Goal: Transaction & Acquisition: Download file/media

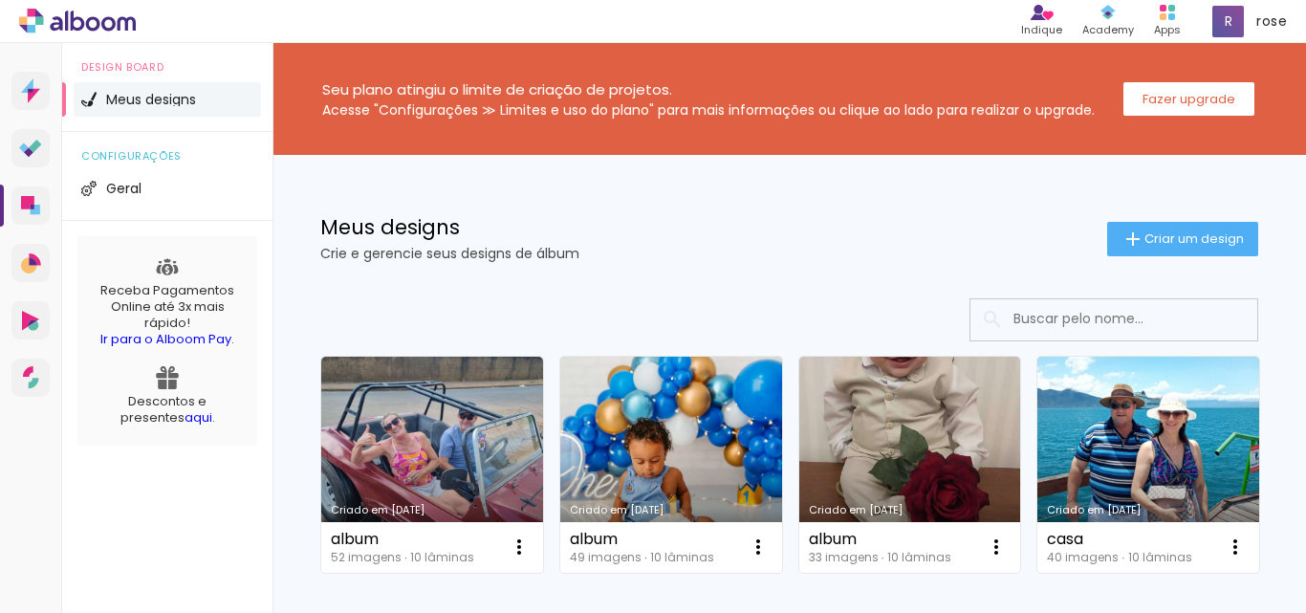
scroll to position [191, 0]
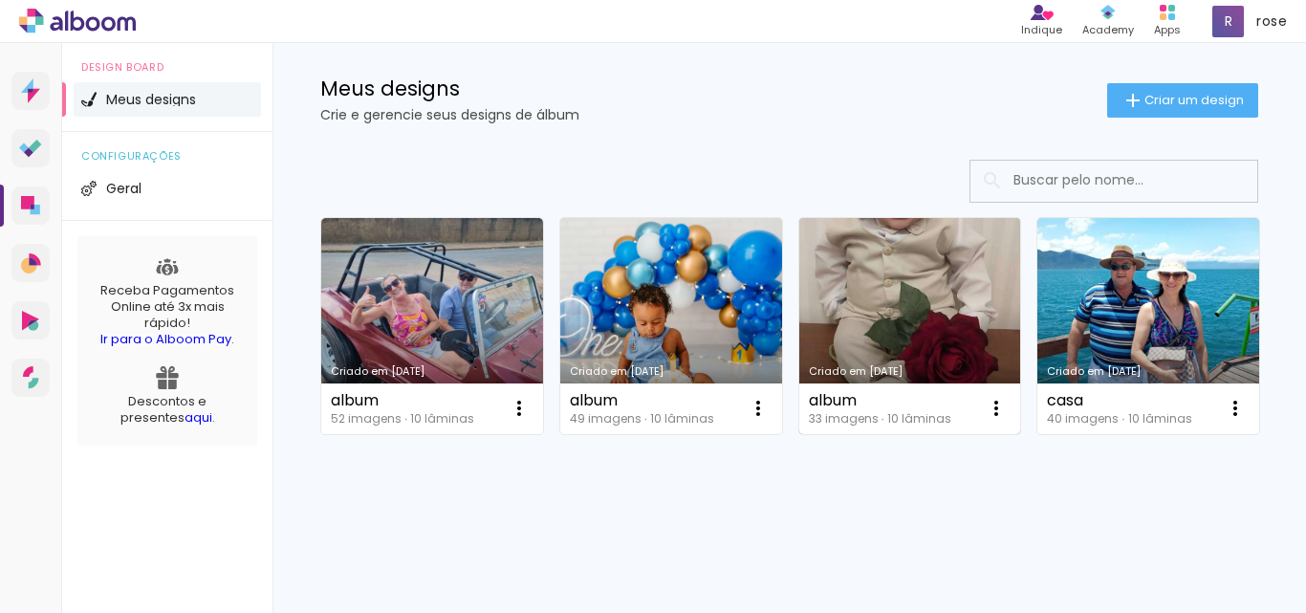
click at [881, 256] on link "Criado em [DATE]" at bounding box center [910, 326] width 222 height 216
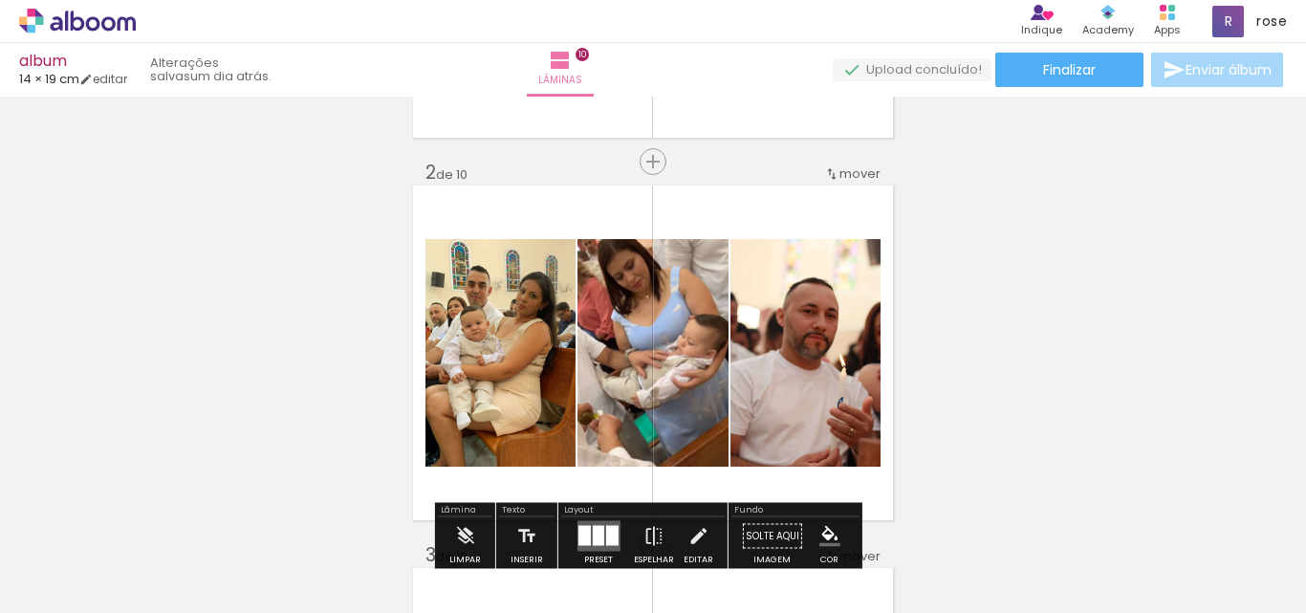
scroll to position [382, 0]
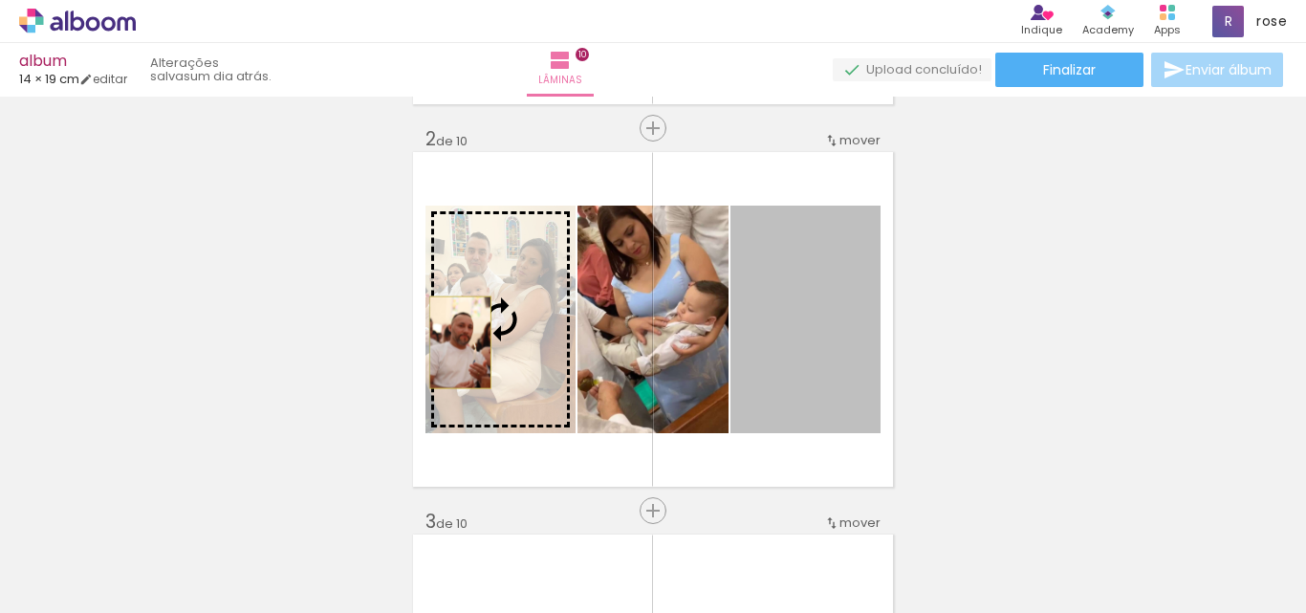
drag, startPoint x: 810, startPoint y: 349, endPoint x: 453, endPoint y: 342, distance: 357.5
click at [0, 0] on slot at bounding box center [0, 0] width 0 height 0
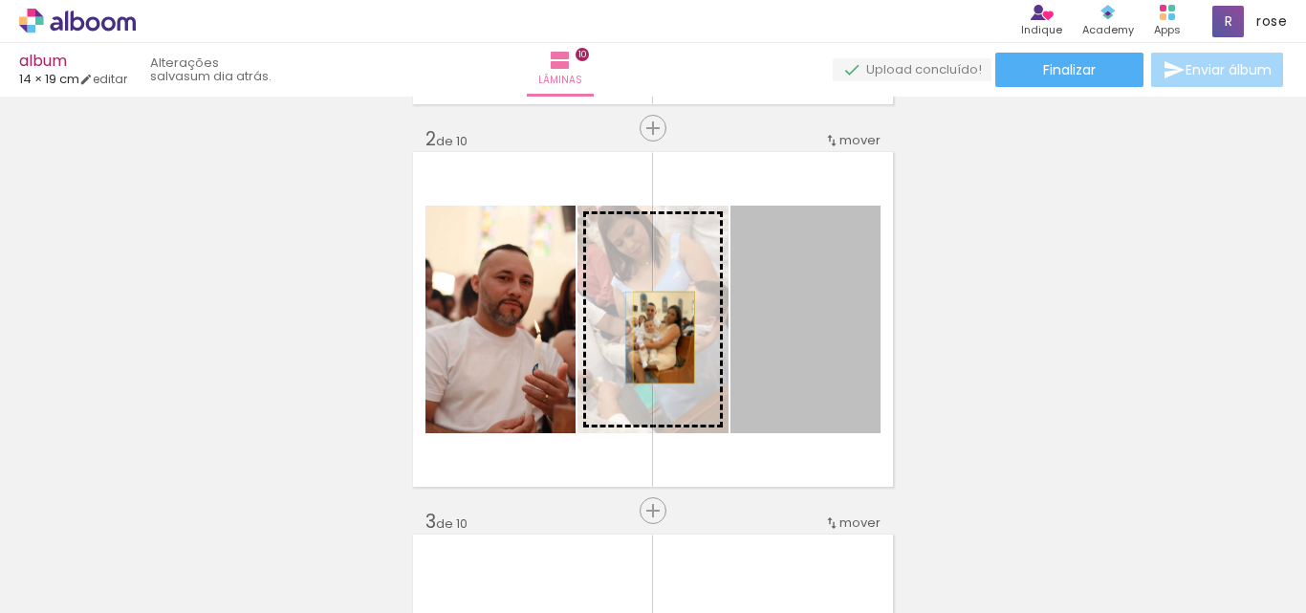
drag, startPoint x: 775, startPoint y: 338, endPoint x: 657, endPoint y: 337, distance: 118.5
click at [0, 0] on slot at bounding box center [0, 0] width 0 height 0
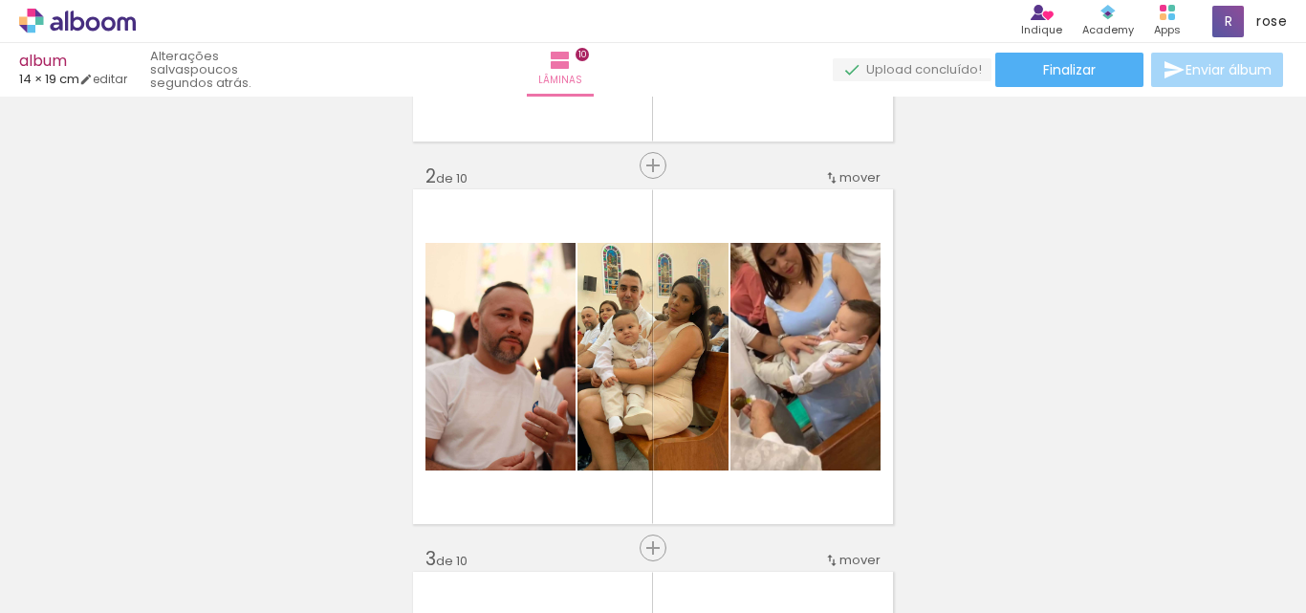
scroll to position [312, 0]
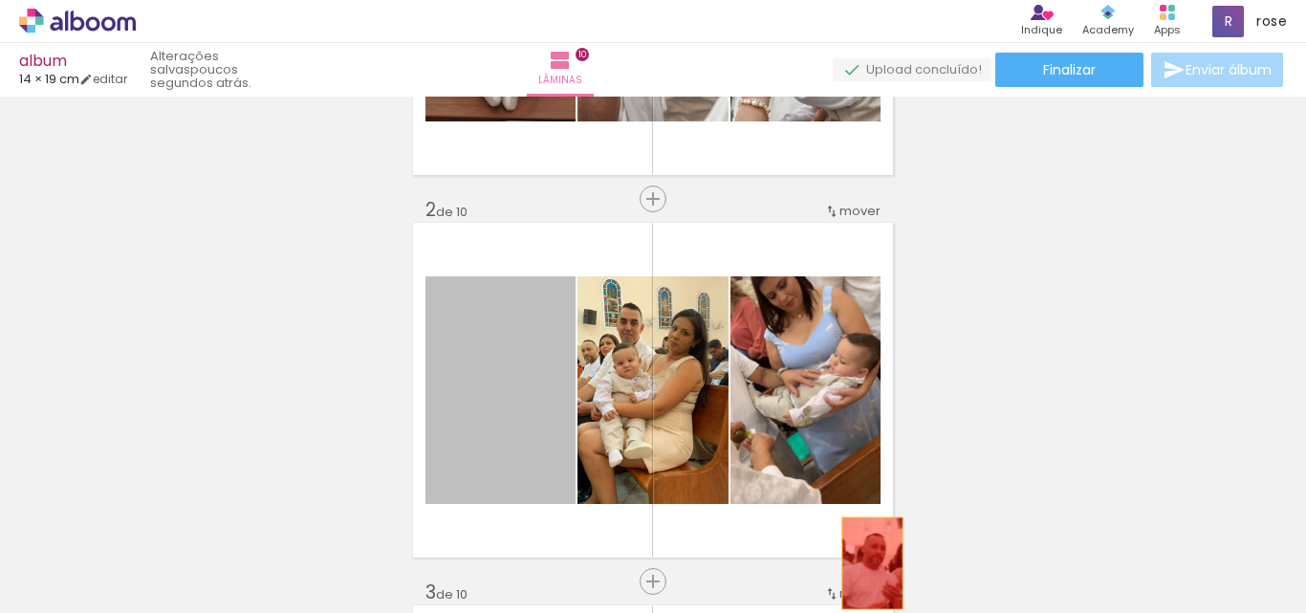
drag, startPoint x: 520, startPoint y: 394, endPoint x: 865, endPoint y: 563, distance: 384.3
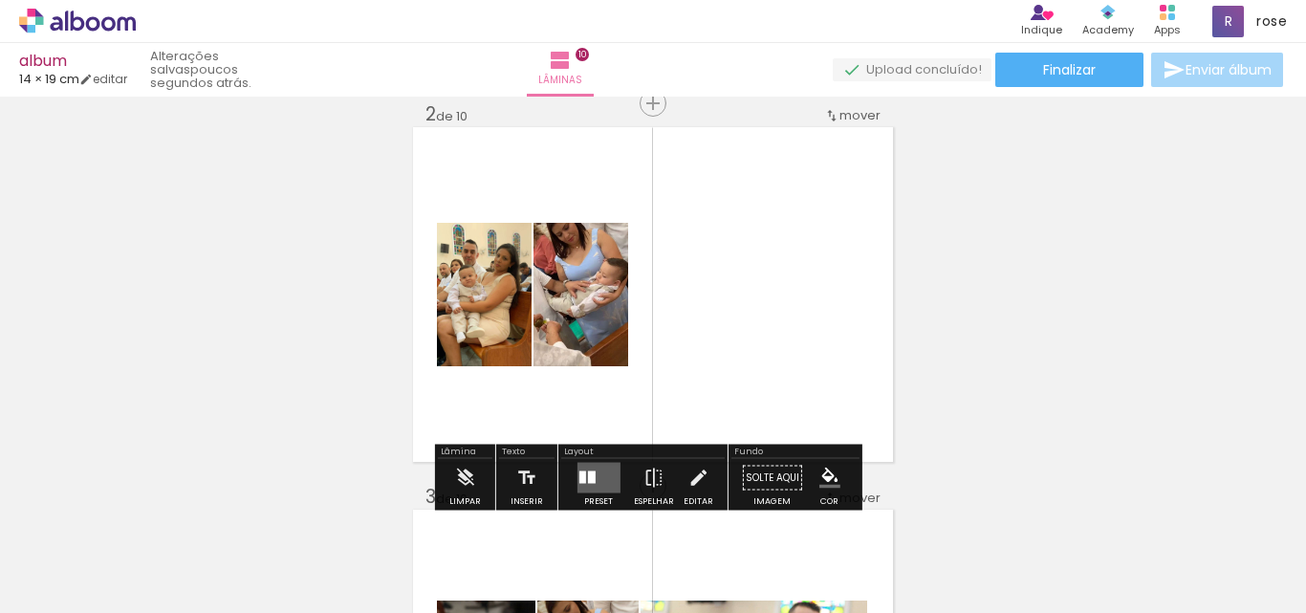
scroll to position [503, 0]
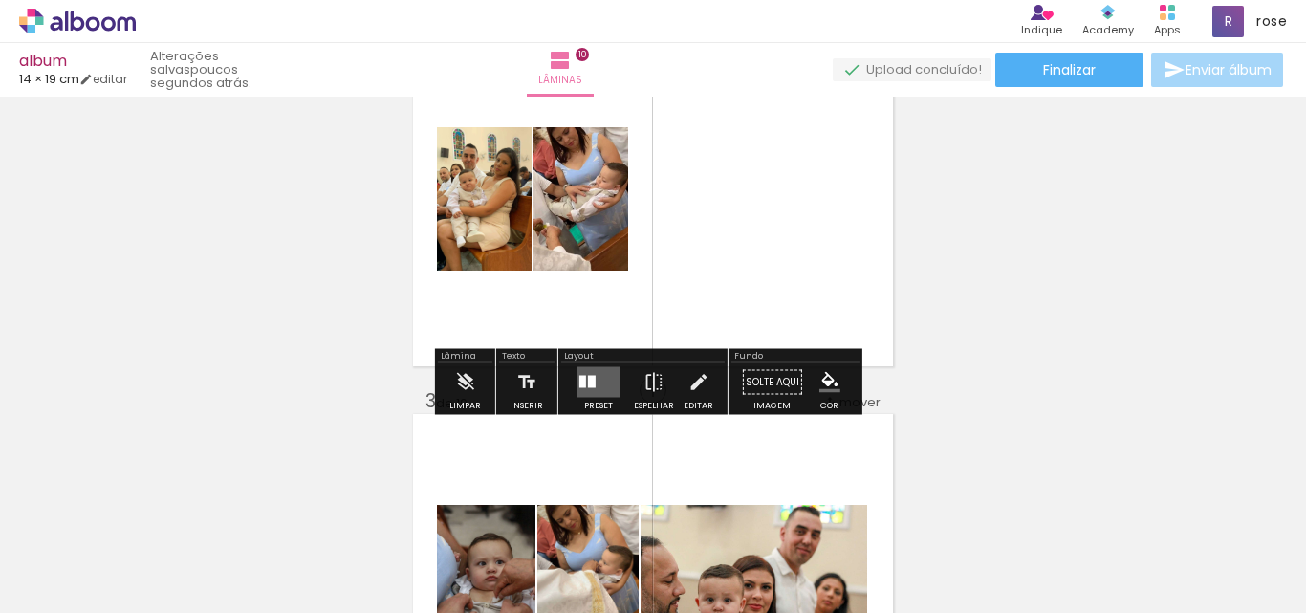
click at [579, 389] on quentale-layouter at bounding box center [597, 382] width 43 height 31
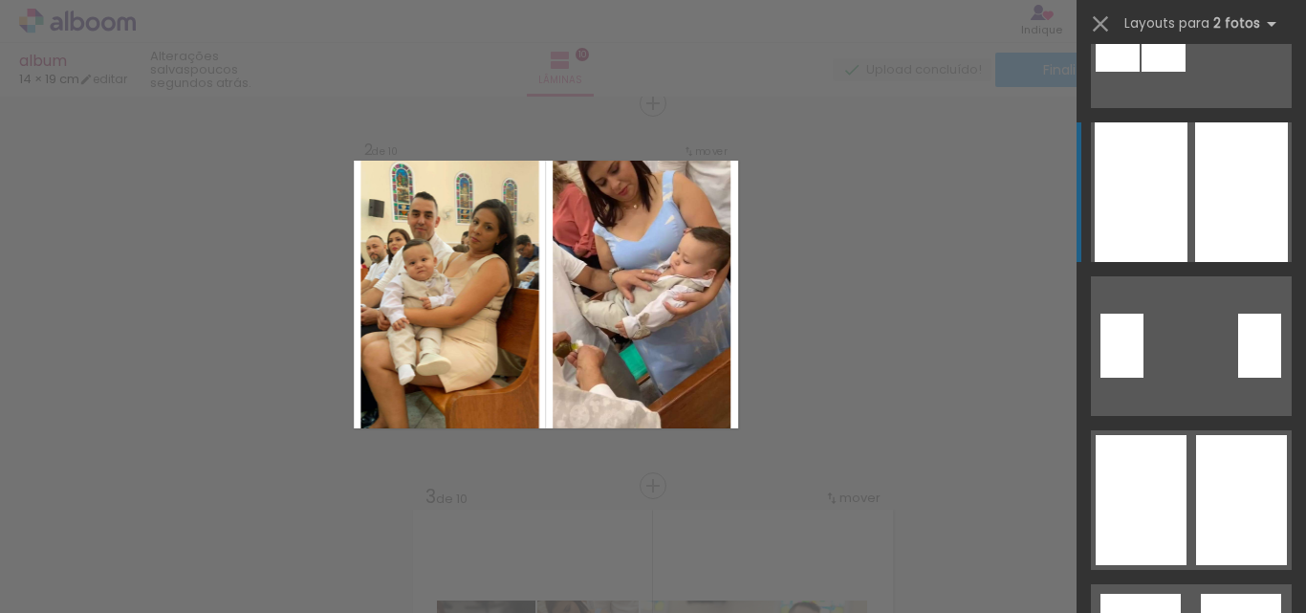
scroll to position [287, 0]
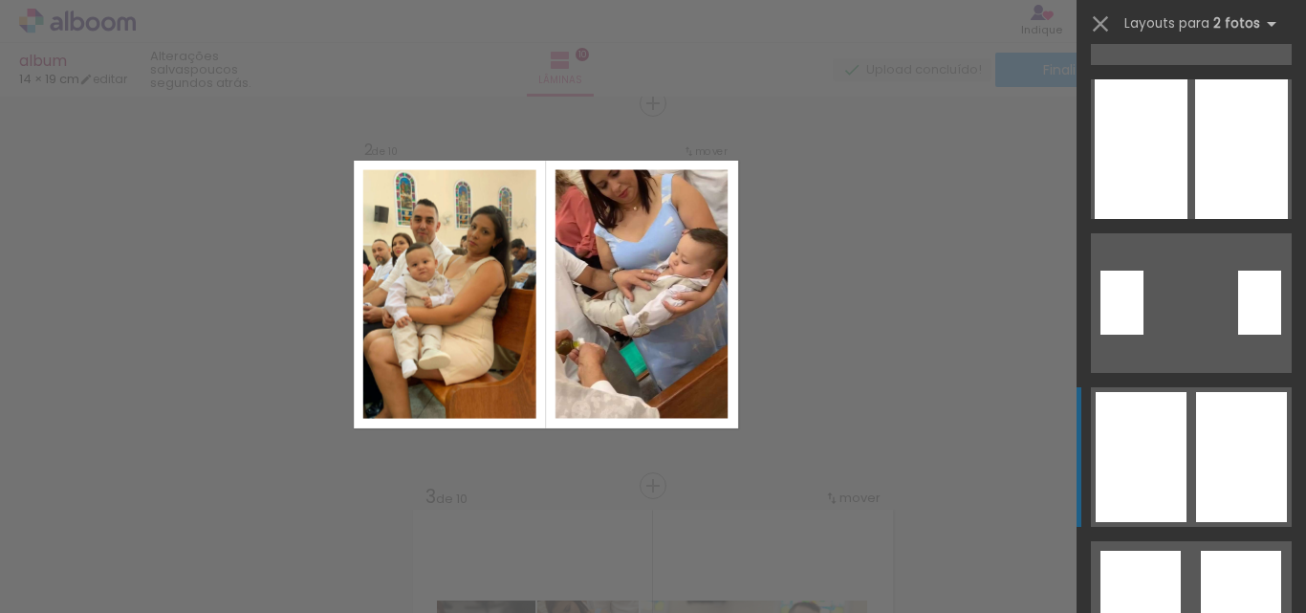
click at [1211, 478] on div at bounding box center [1241, 457] width 91 height 130
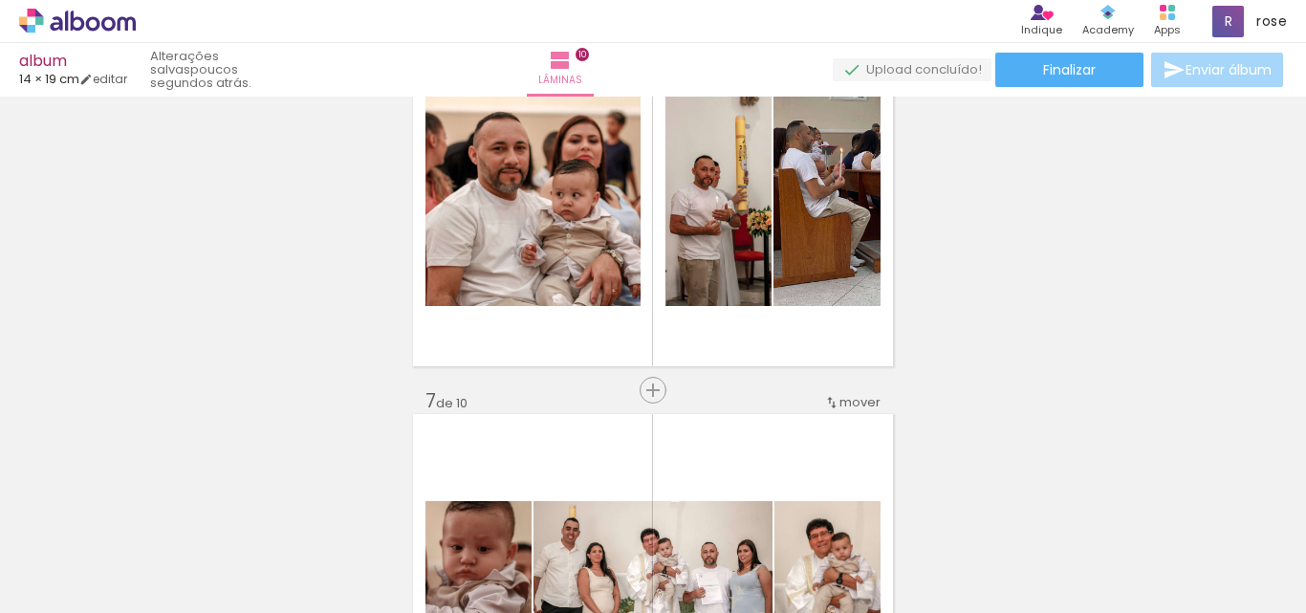
scroll to position [0, 2389]
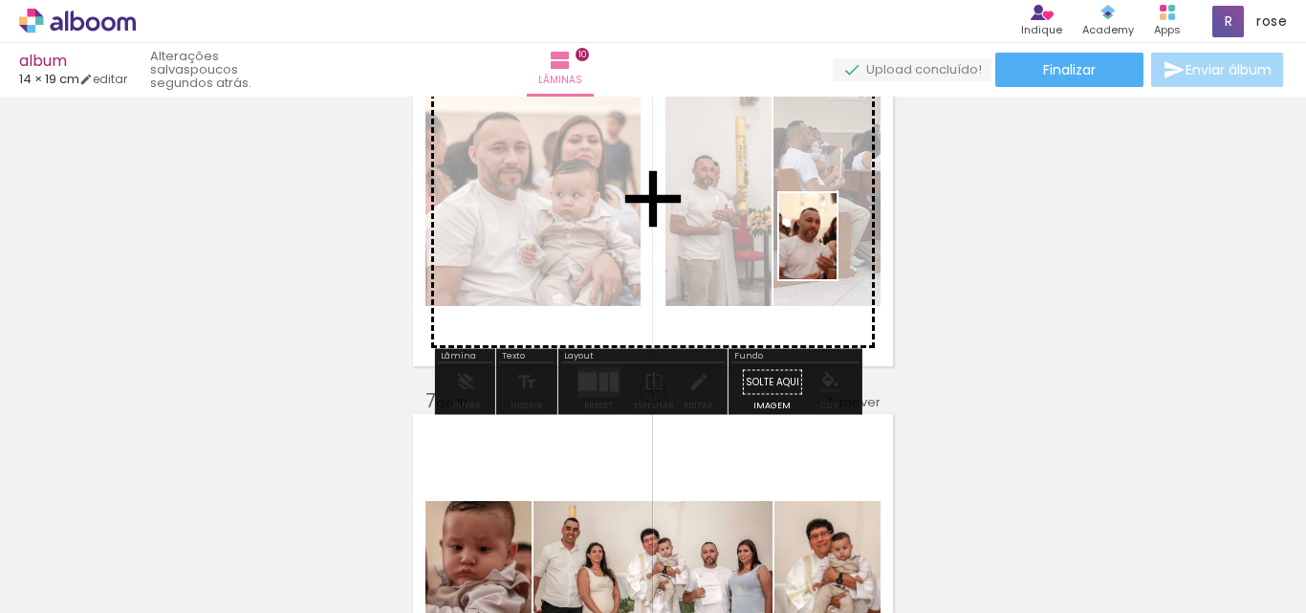
drag, startPoint x: 1241, startPoint y: 578, endPoint x: 836, endPoint y: 250, distance: 521.2
click at [836, 250] on quentale-workspace at bounding box center [653, 306] width 1306 height 613
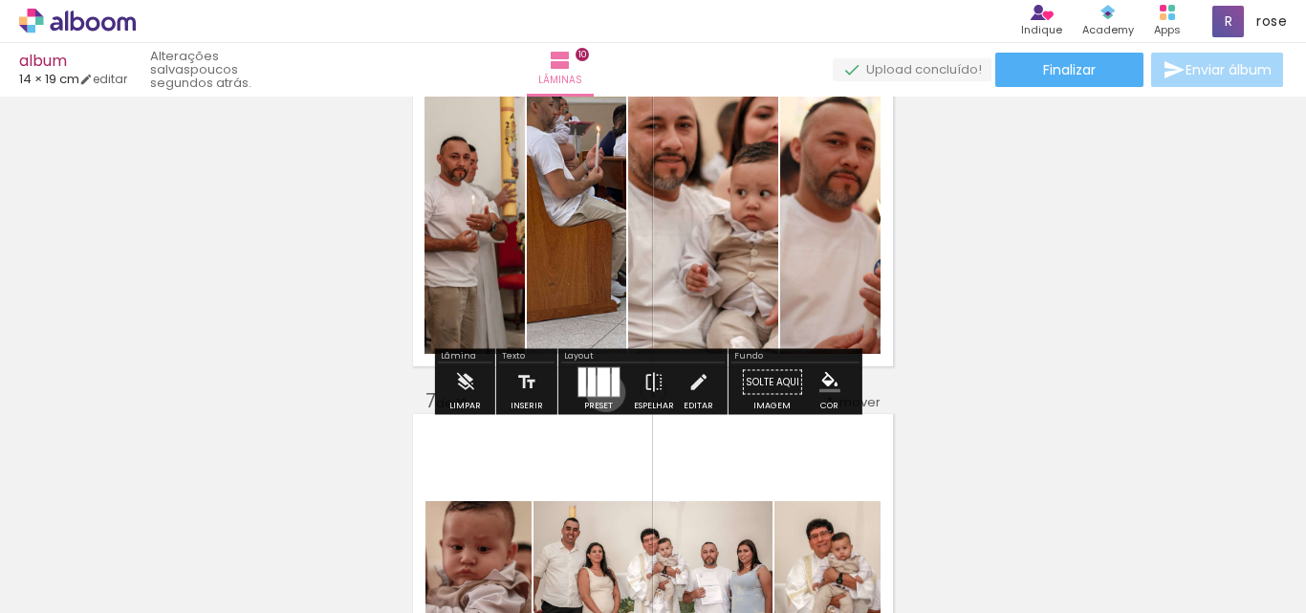
click at [601, 392] on div at bounding box center [602, 382] width 12 height 29
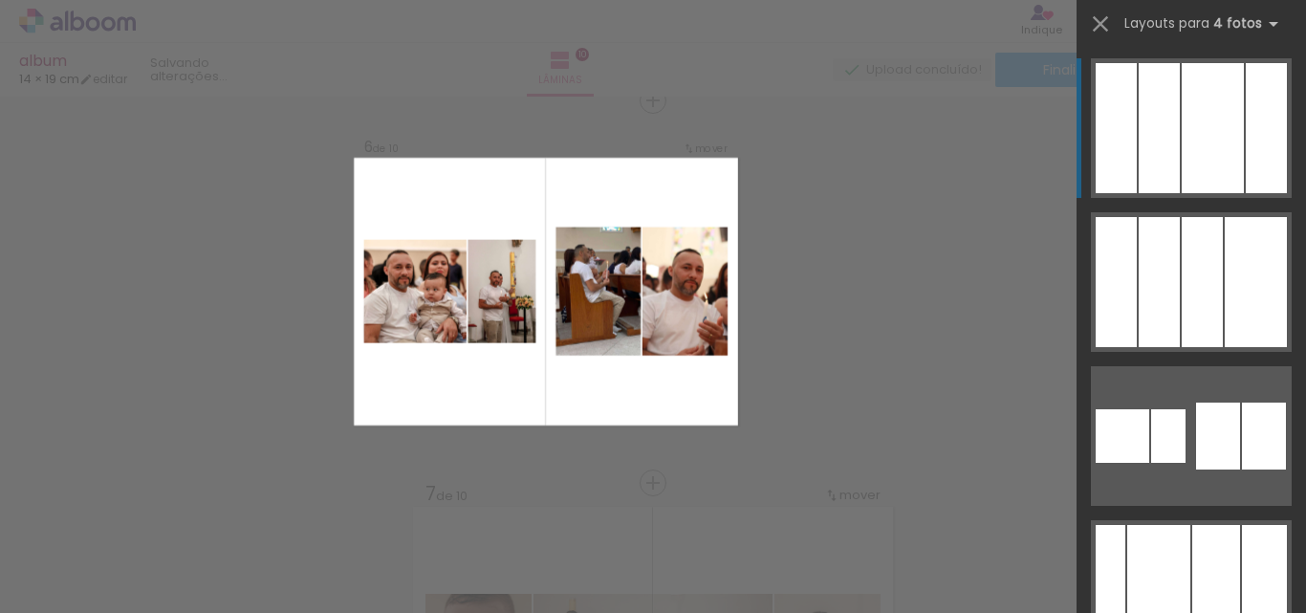
scroll to position [1936, 0]
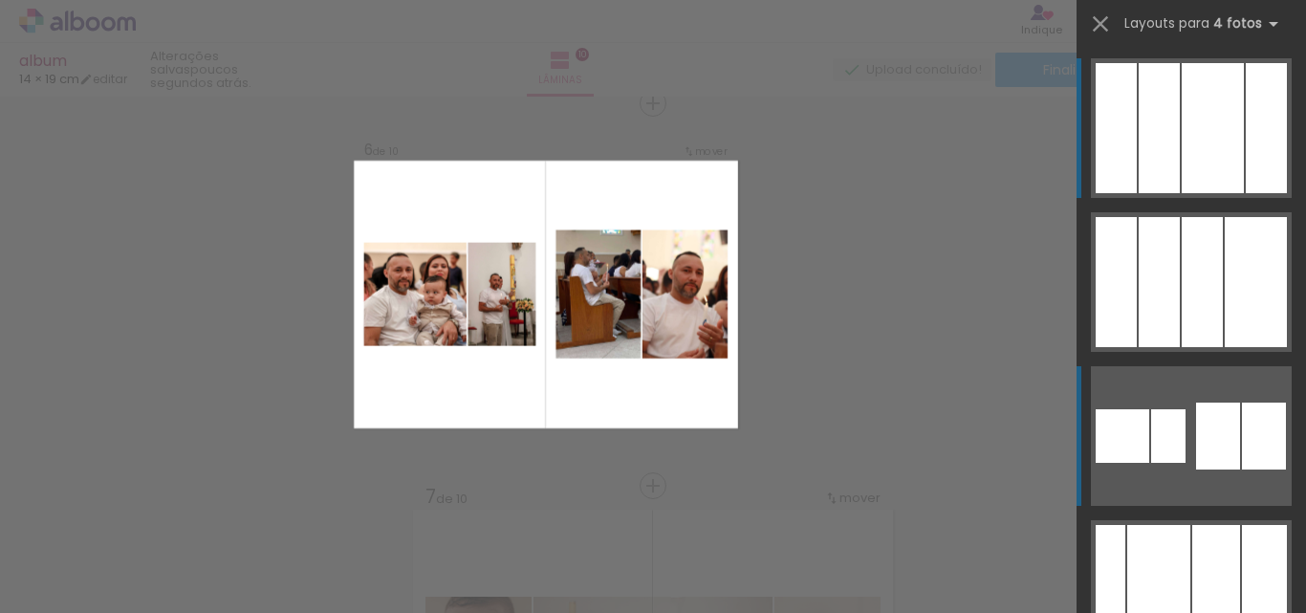
click at [1224, 420] on div at bounding box center [1218, 435] width 44 height 67
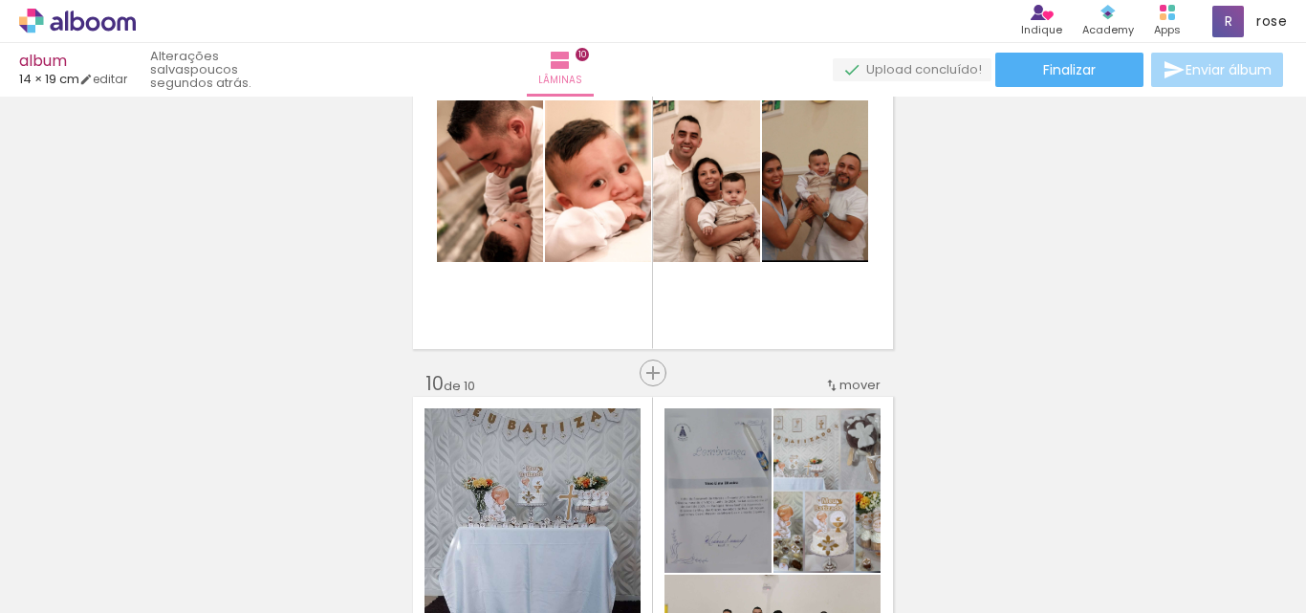
scroll to position [3179, 0]
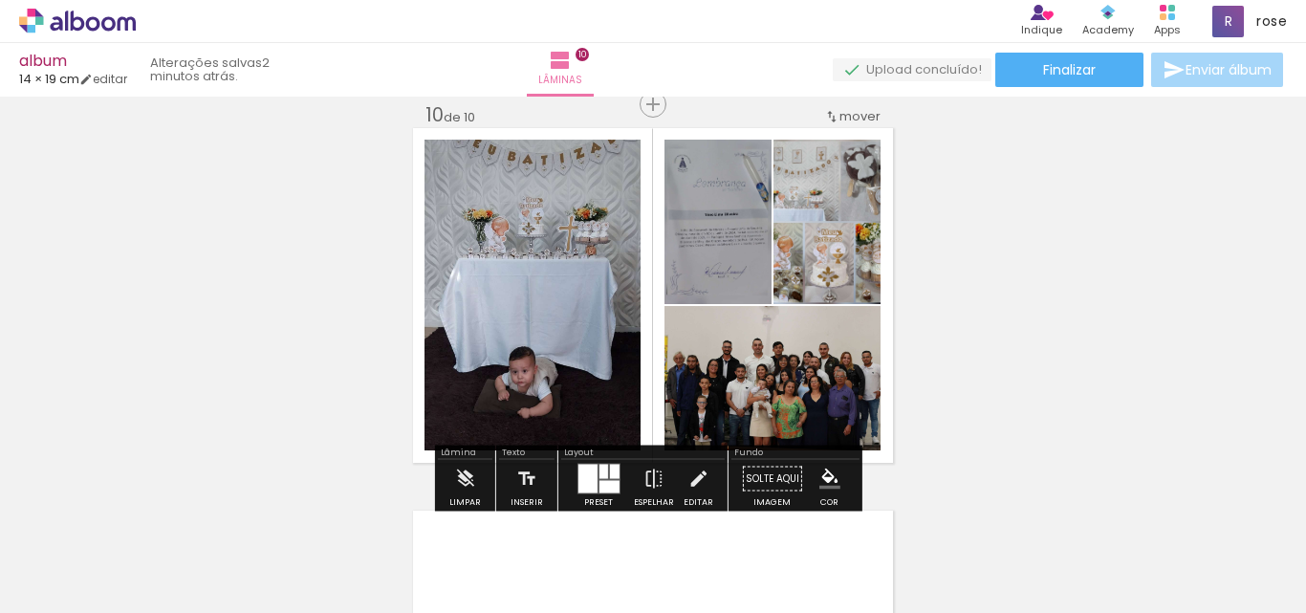
scroll to position [3465, 0]
click at [609, 469] on div at bounding box center [614, 471] width 10 height 14
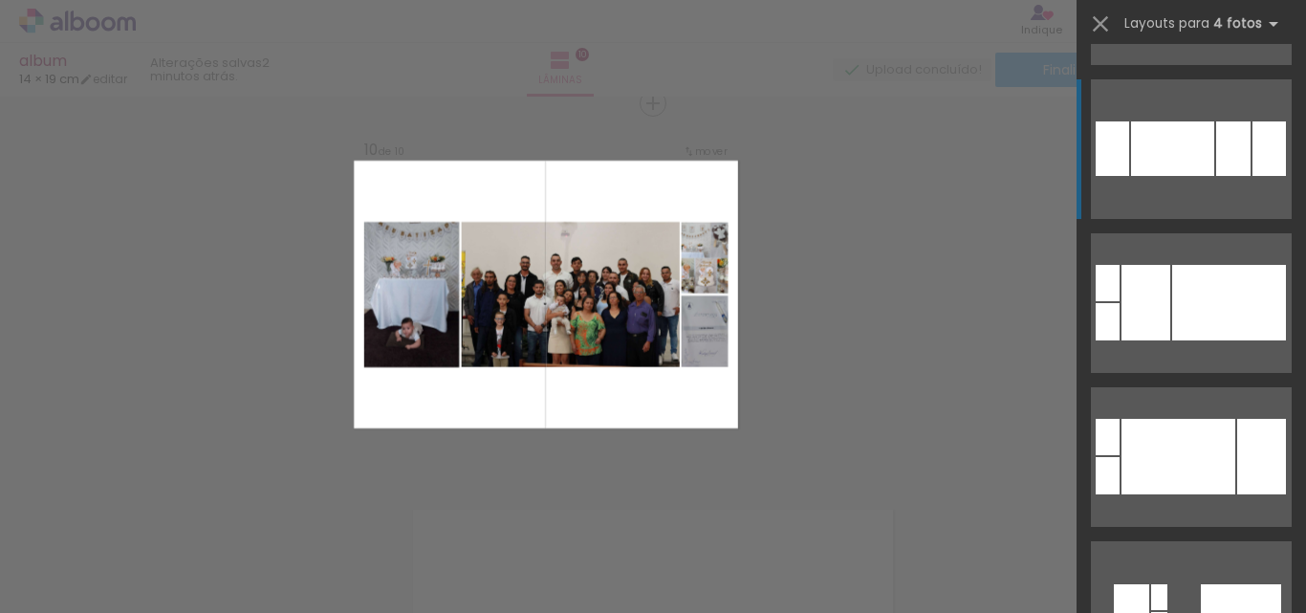
scroll to position [7731, 0]
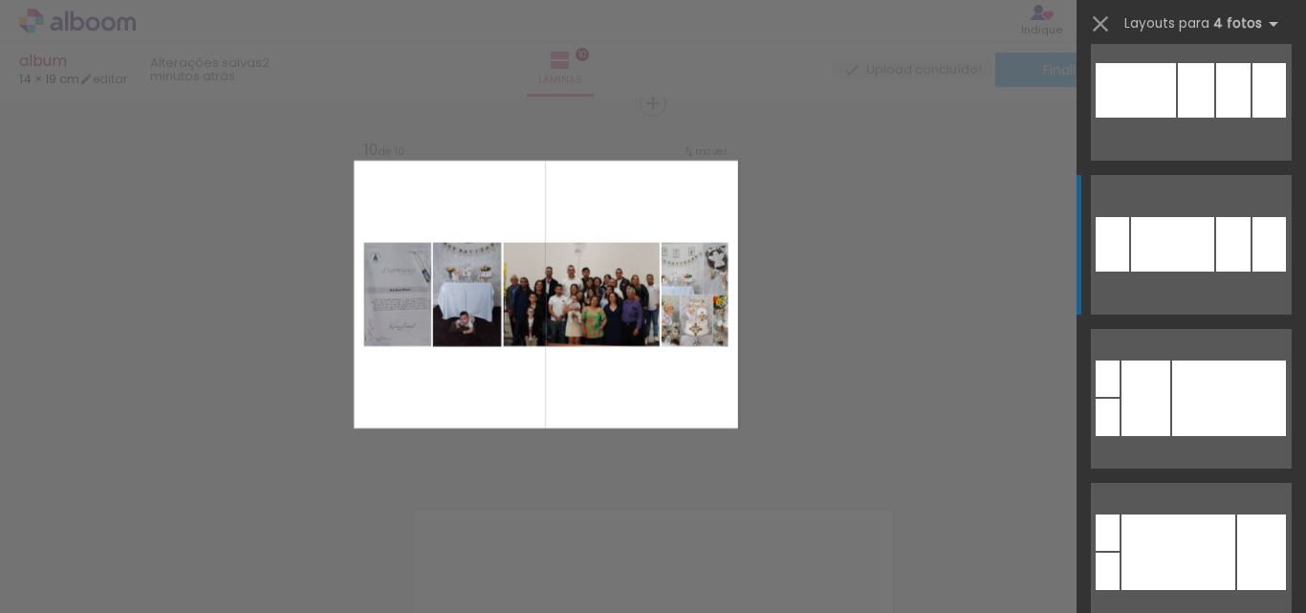
click at [1198, 229] on div at bounding box center [1172, 244] width 83 height 54
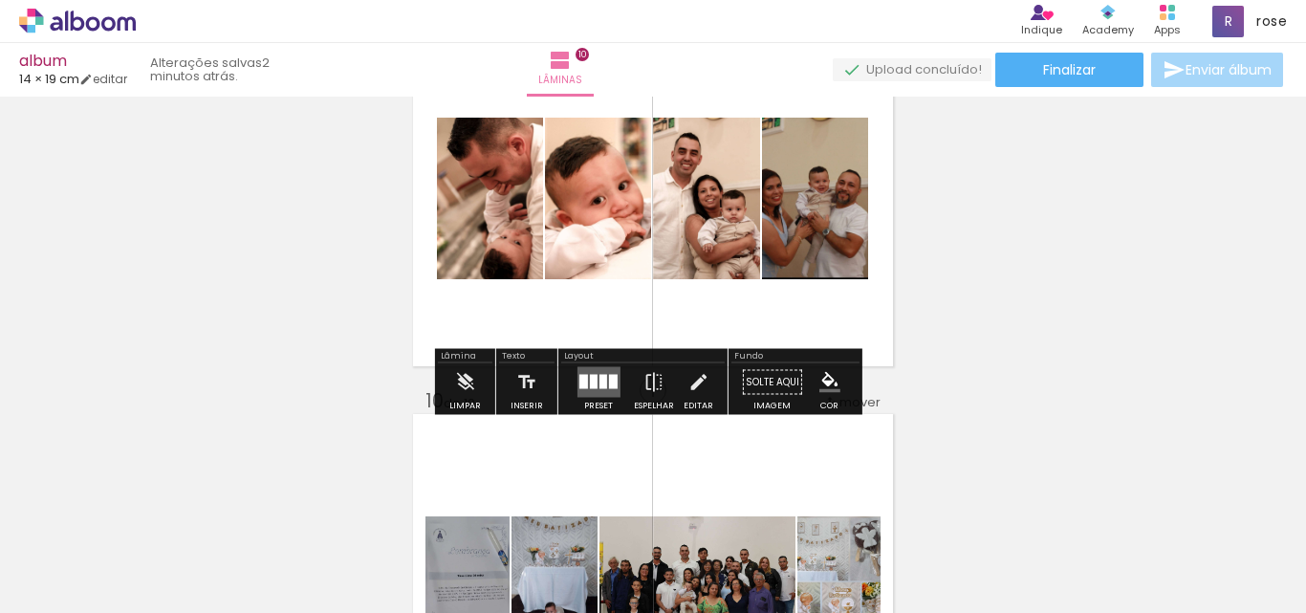
scroll to position [3465, 0]
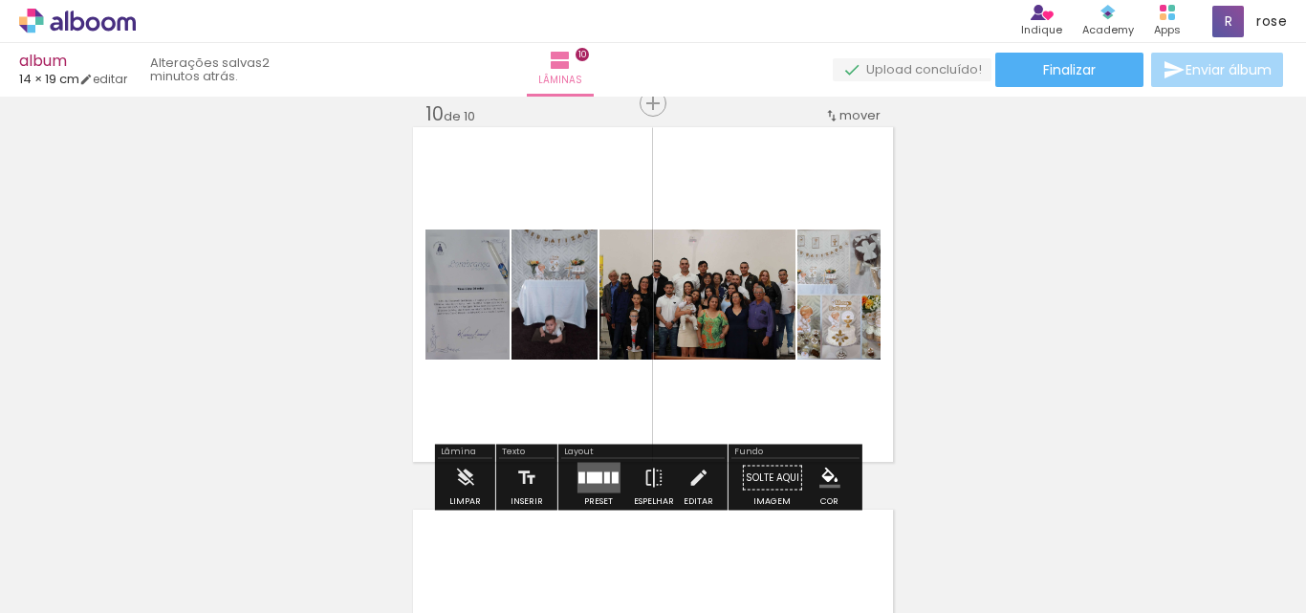
click at [590, 478] on div at bounding box center [593, 477] width 15 height 11
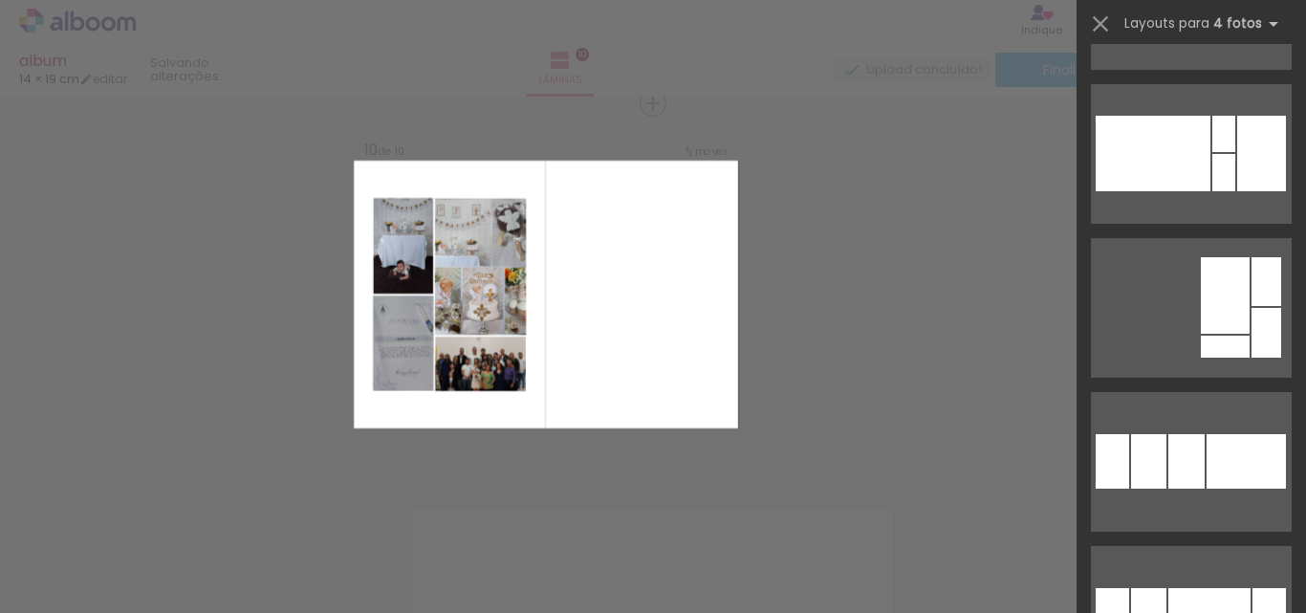
scroll to position [1635, 0]
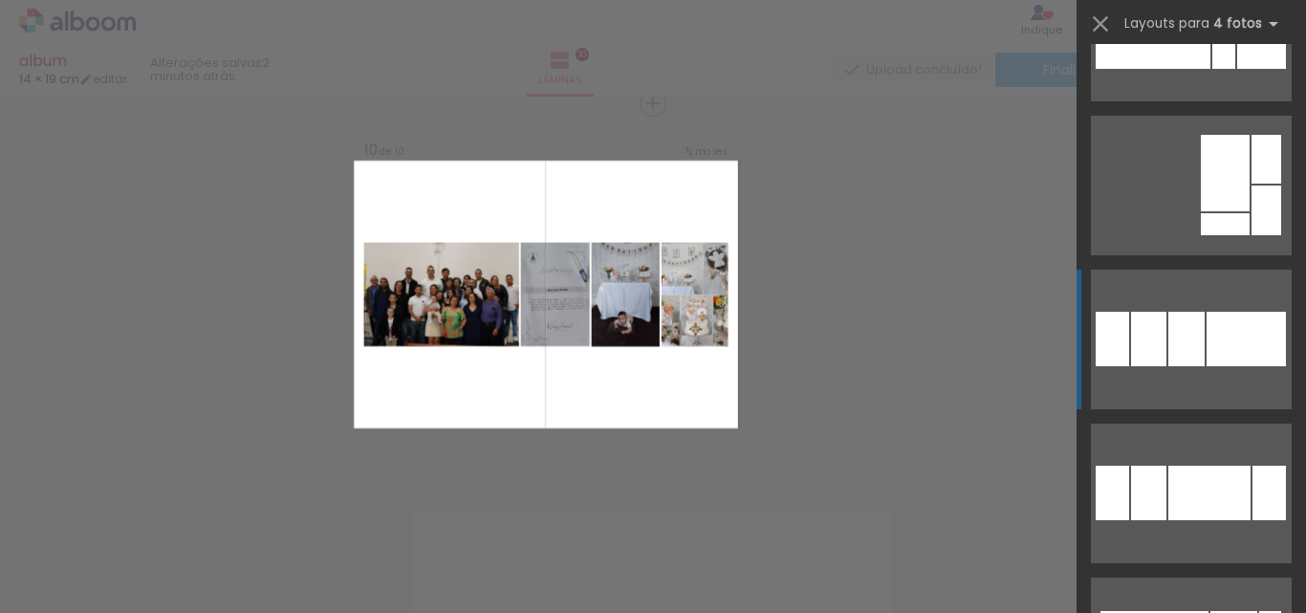
click at [1215, 345] on div at bounding box center [1245, 339] width 79 height 54
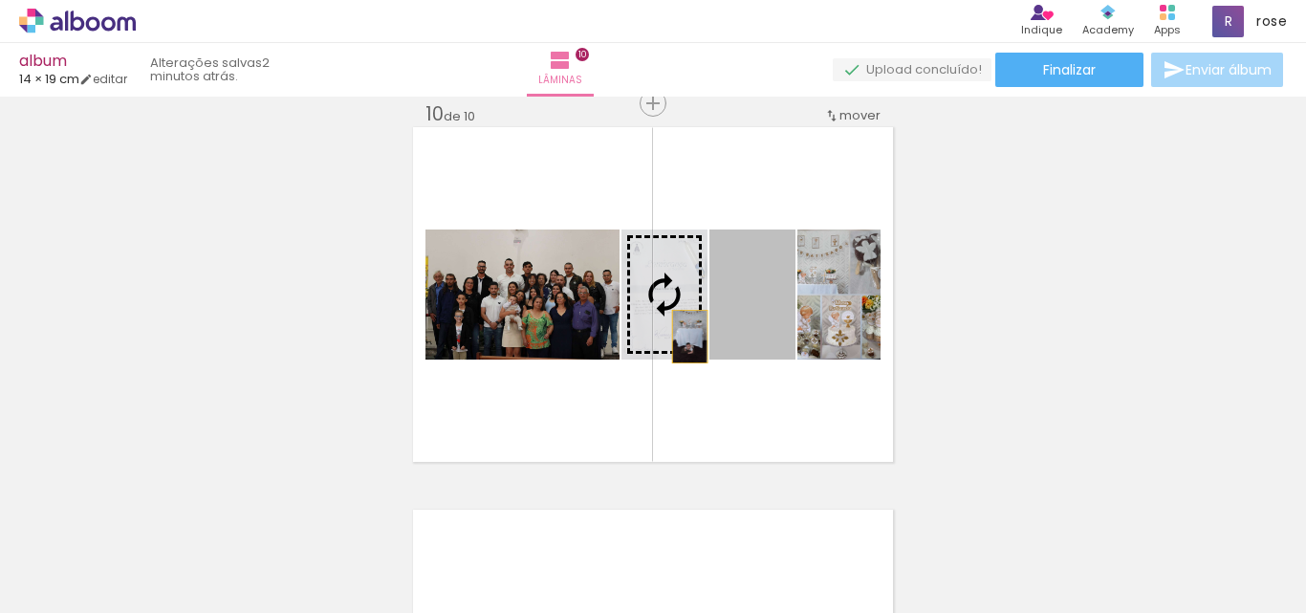
drag, startPoint x: 750, startPoint y: 343, endPoint x: 682, endPoint y: 336, distance: 68.2
click at [0, 0] on slot at bounding box center [0, 0] width 0 height 0
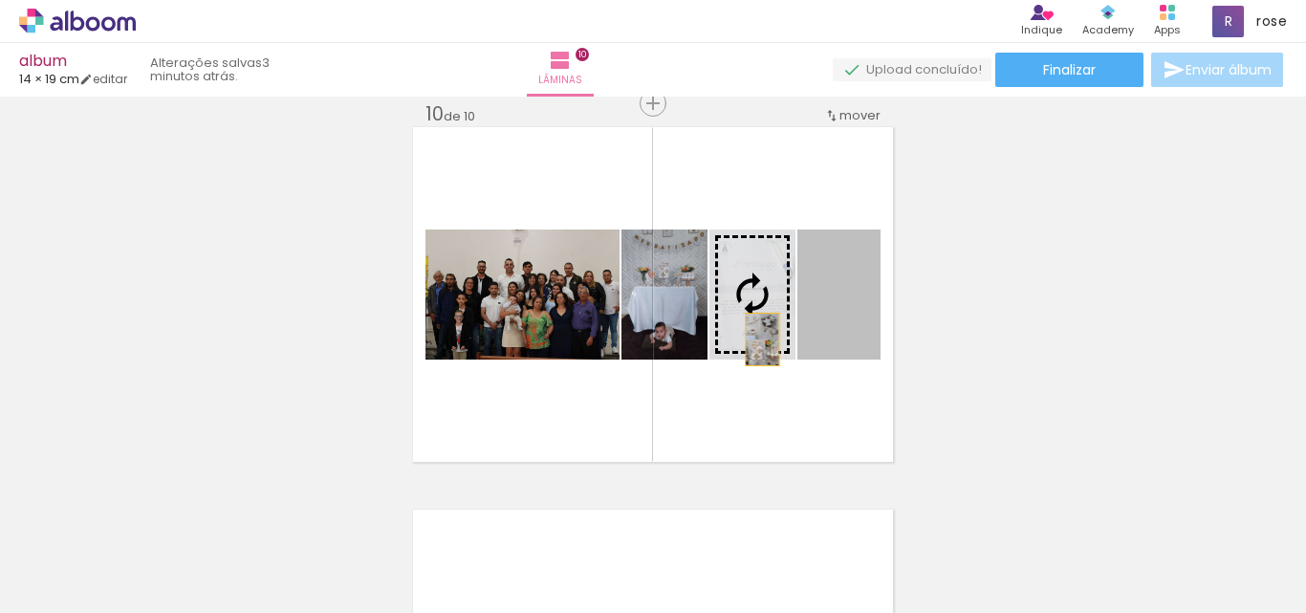
drag, startPoint x: 834, startPoint y: 346, endPoint x: 755, endPoint y: 339, distance: 79.6
click at [0, 0] on slot at bounding box center [0, 0] width 0 height 0
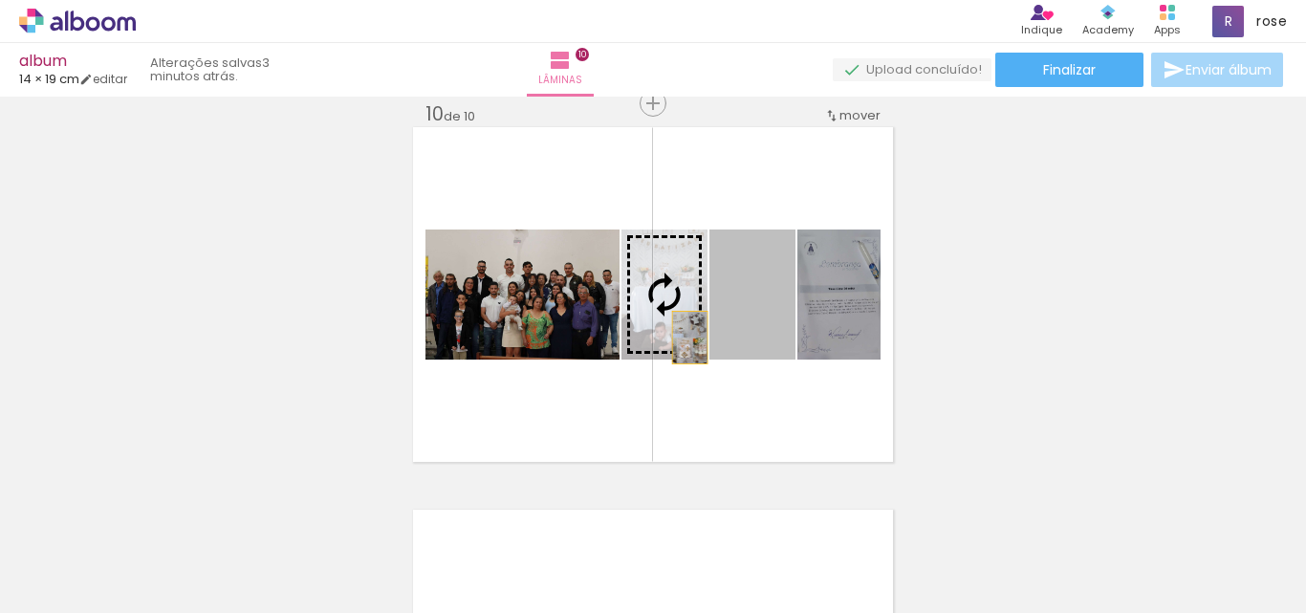
drag, startPoint x: 748, startPoint y: 341, endPoint x: 682, endPoint y: 337, distance: 66.1
click at [0, 0] on slot at bounding box center [0, 0] width 0 height 0
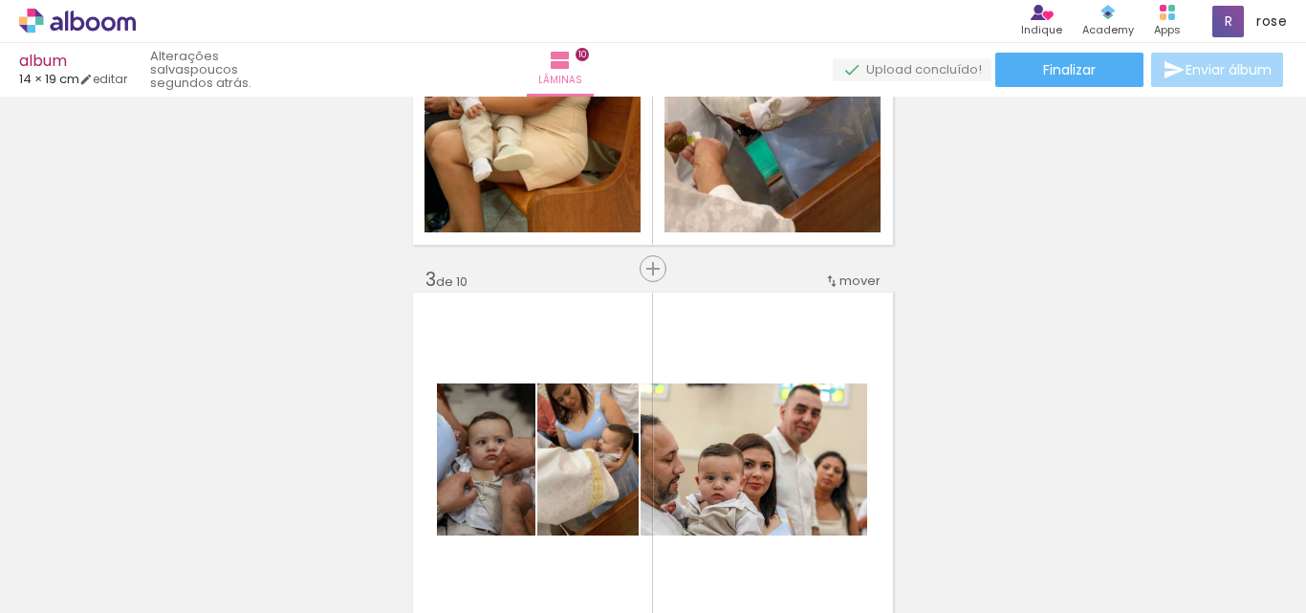
scroll to position [0, 0]
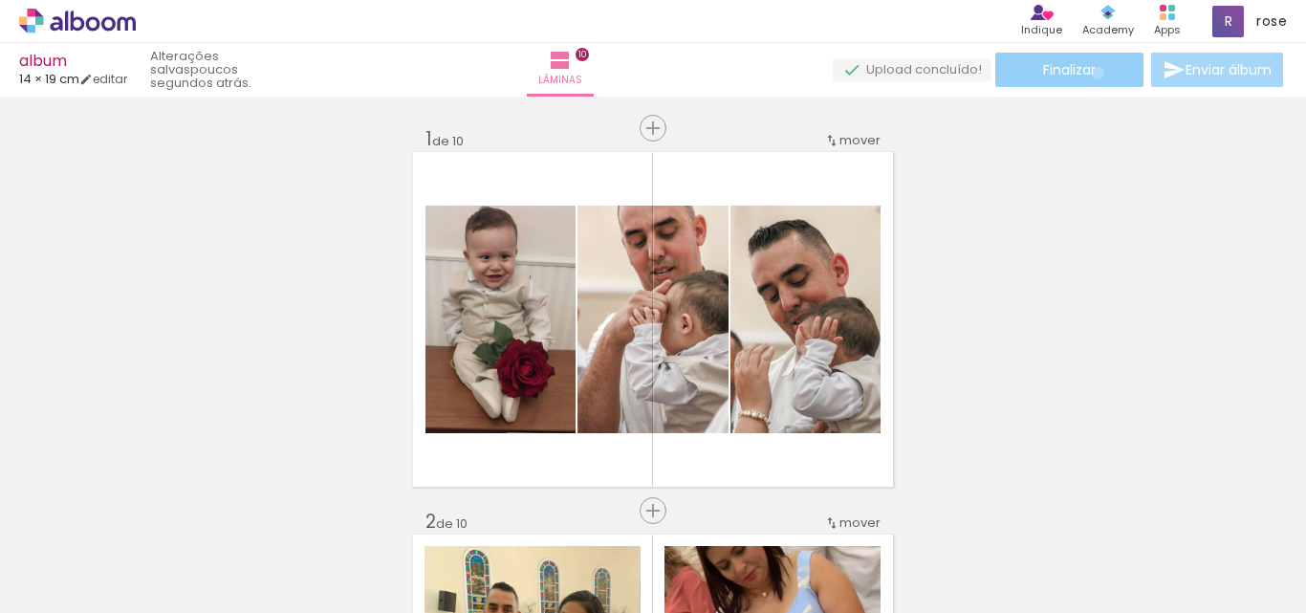
click at [1090, 73] on paper-button "Finalizar" at bounding box center [1069, 70] width 148 height 34
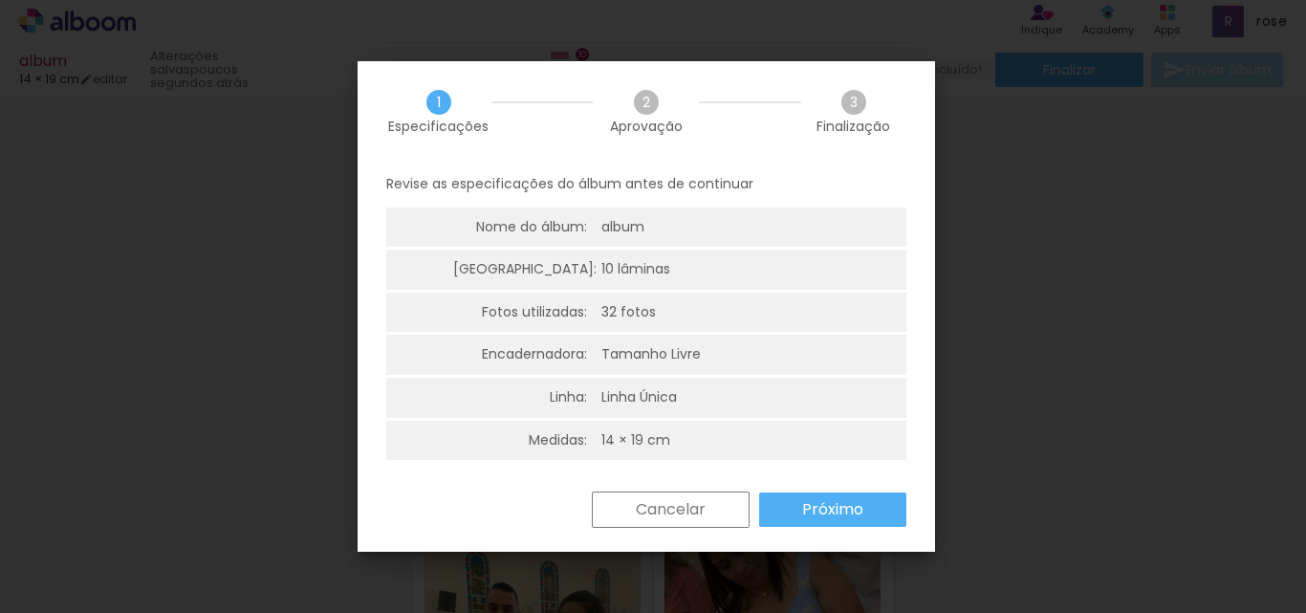
click at [0, 0] on slot "Próximo" at bounding box center [0, 0] width 0 height 0
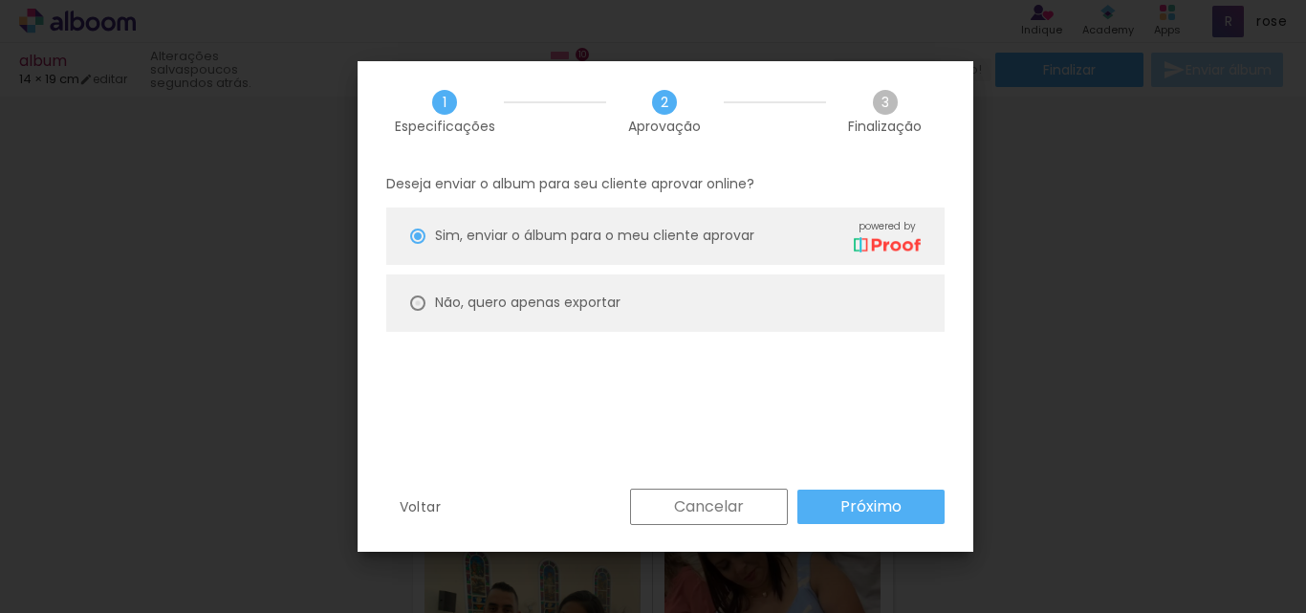
click at [419, 310] on div at bounding box center [417, 302] width 15 height 15
type paper-radio-button "on"
click at [0, 0] on slot "Próximo" at bounding box center [0, 0] width 0 height 0
type input "Alta, 300 DPI"
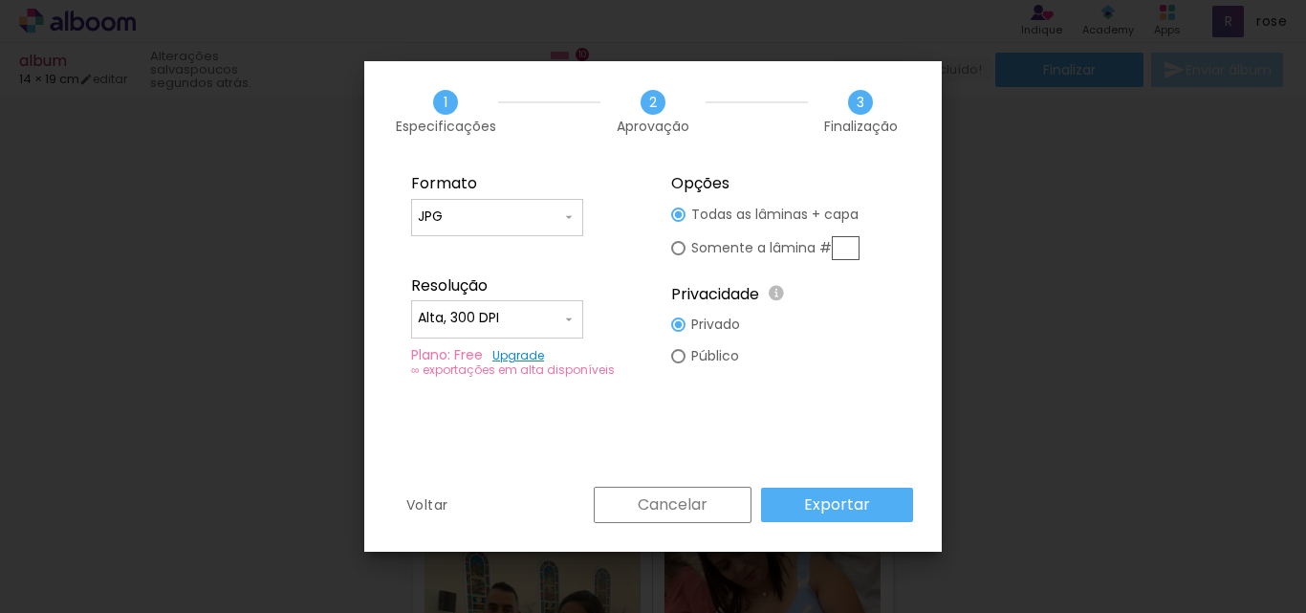
click at [530, 218] on input "JPG" at bounding box center [489, 216] width 143 height 19
click at [530, 218] on paper-item "JPG" at bounding box center [497, 214] width 172 height 38
click at [512, 217] on input "JPG" at bounding box center [489, 216] width 143 height 19
click at [509, 225] on input "JPG" at bounding box center [489, 216] width 143 height 19
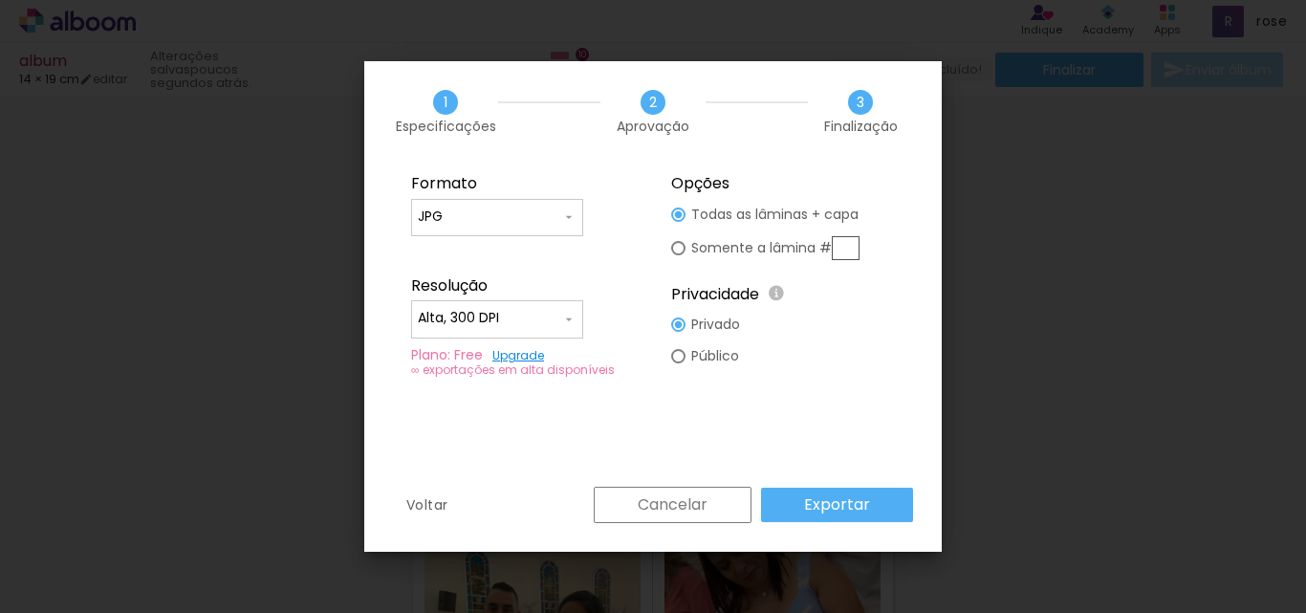
click at [530, 320] on input "Alta, 300 DPI" at bounding box center [489, 318] width 143 height 19
click at [478, 348] on paper-item "Baixa" at bounding box center [497, 354] width 172 height 38
type input "Baixa"
click at [518, 207] on input "JPG" at bounding box center [489, 216] width 143 height 19
click at [486, 248] on paper-item "PDF" at bounding box center [497, 252] width 172 height 38
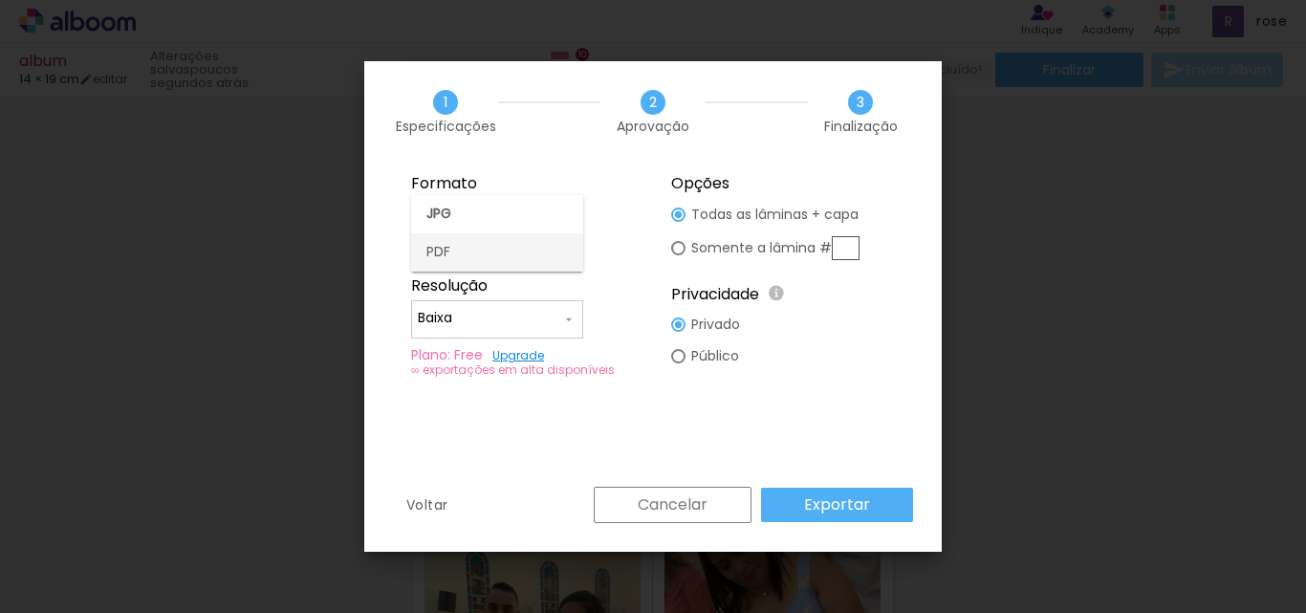
type input "PDF"
click at [830, 488] on paper-button "Exportar" at bounding box center [837, 504] width 152 height 34
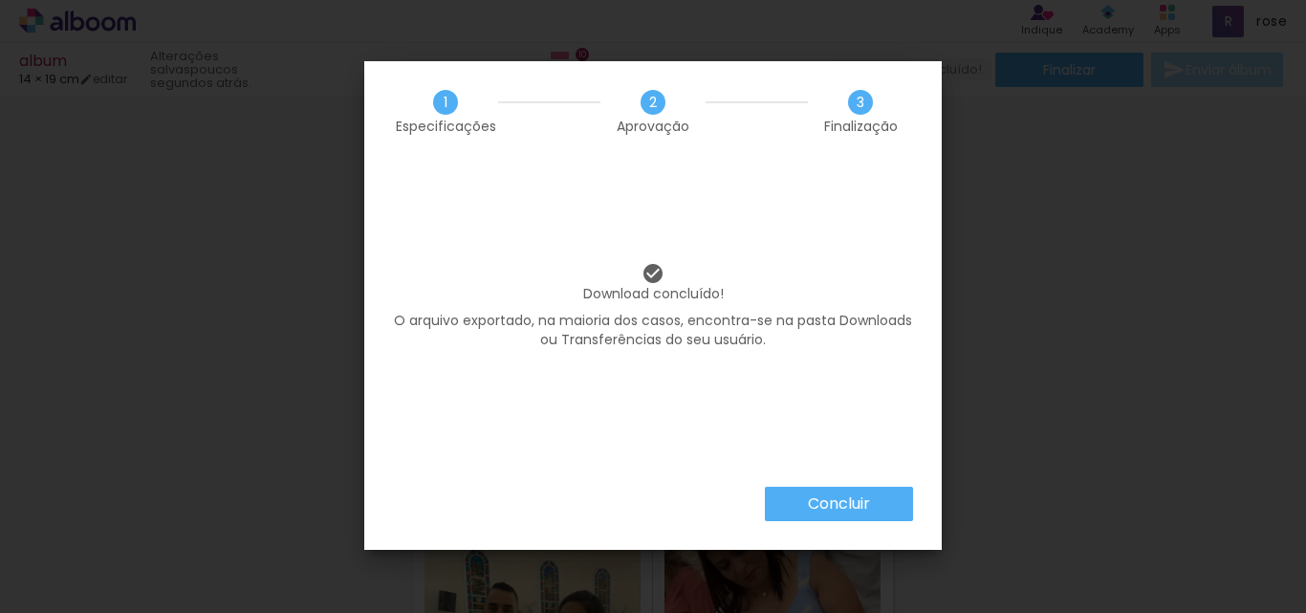
click at [0, 0] on slot "Concluir" at bounding box center [0, 0] width 0 height 0
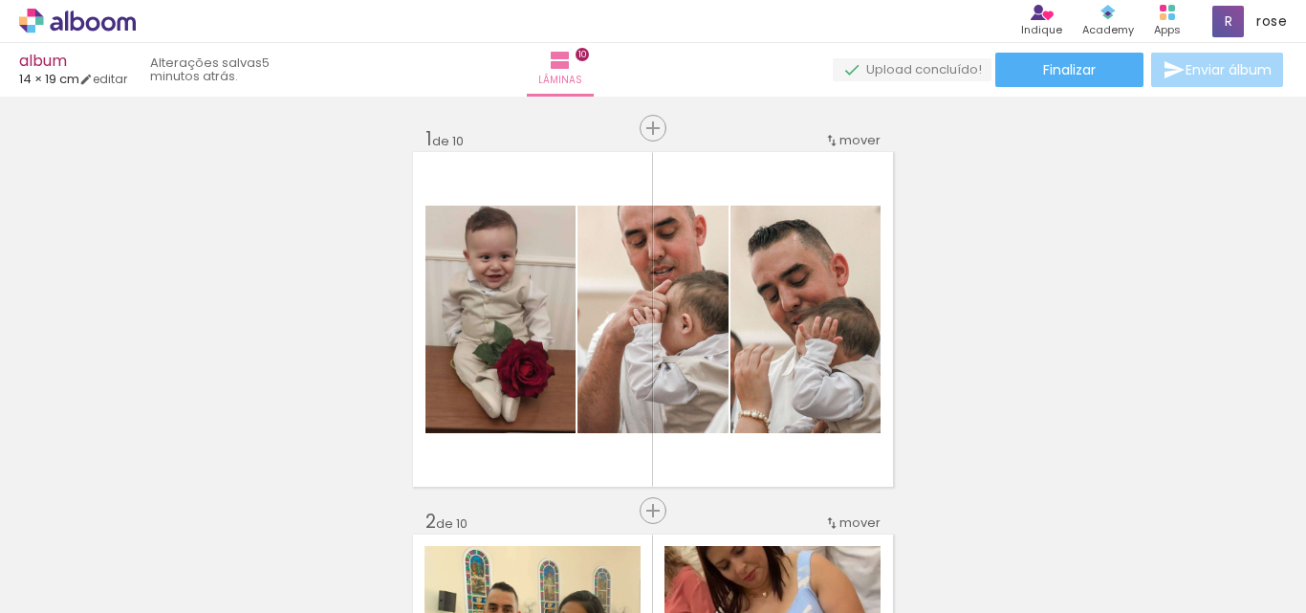
scroll to position [1635, 0]
